Goal: Information Seeking & Learning: Learn about a topic

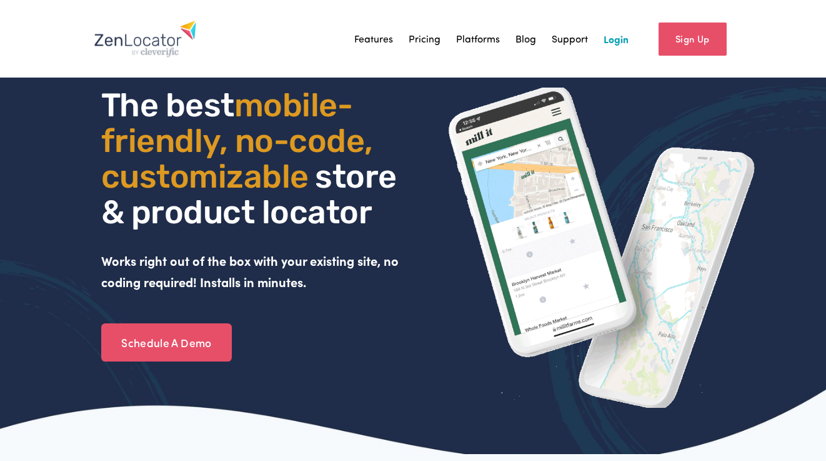
click at [387, 40] on link "Features" at bounding box center [373, 38] width 39 height 19
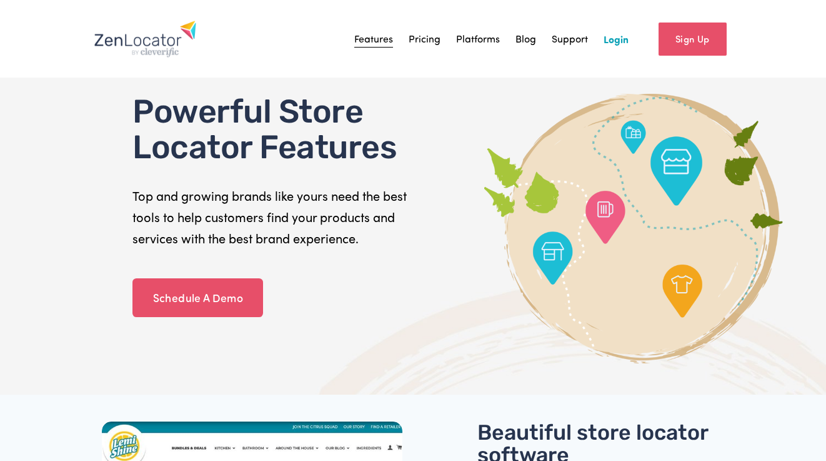
click at [424, 37] on link "Pricing" at bounding box center [425, 38] width 32 height 19
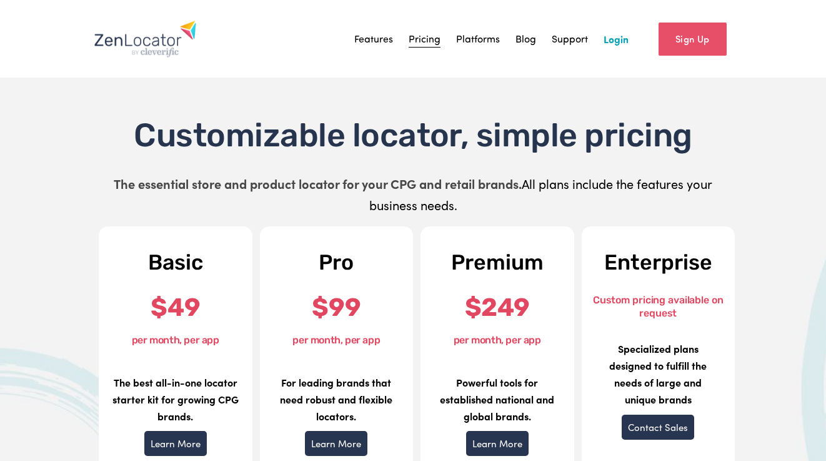
click at [471, 37] on link "Platforms" at bounding box center [478, 38] width 44 height 19
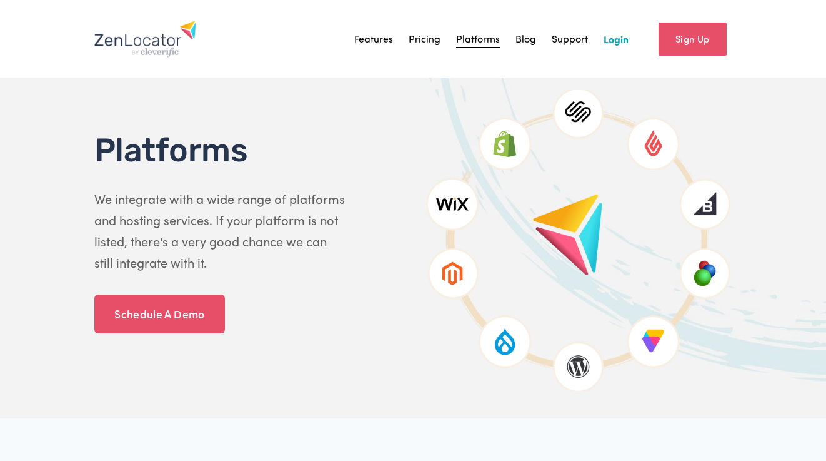
click at [366, 42] on link "Features" at bounding box center [373, 38] width 39 height 19
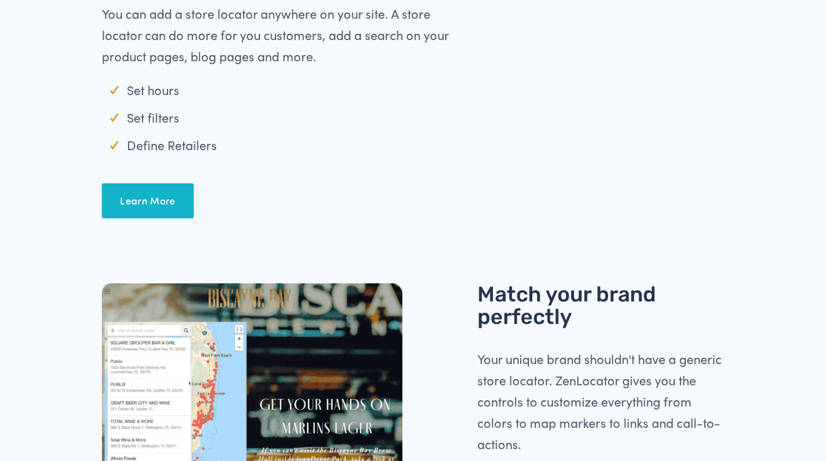
scroll to position [450, 0]
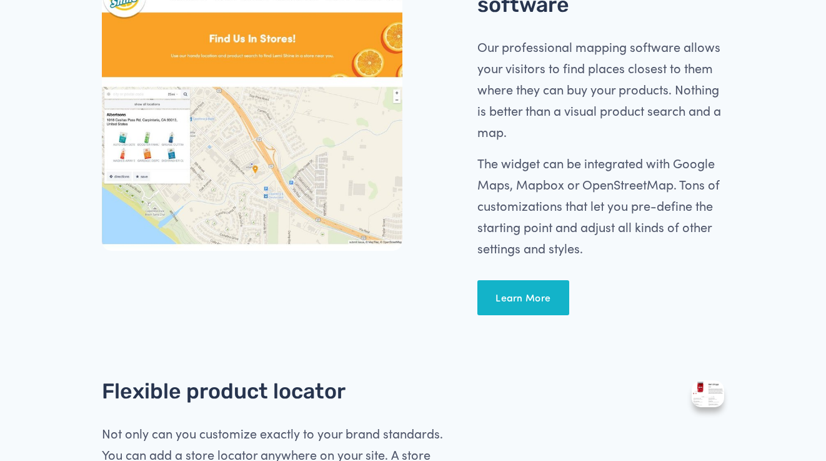
click at [701, 400] on div at bounding box center [708, 393] width 32 height 27
click at [715, 393] on div at bounding box center [708, 393] width 32 height 27
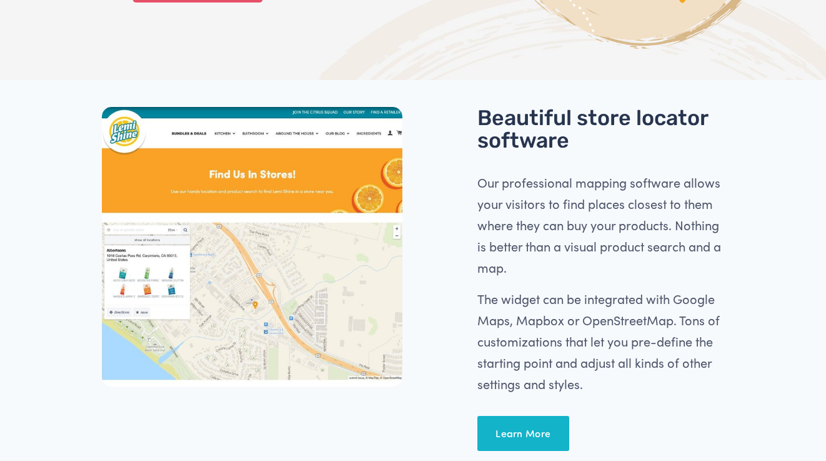
scroll to position [427, 0]
